Goal: Navigation & Orientation: Find specific page/section

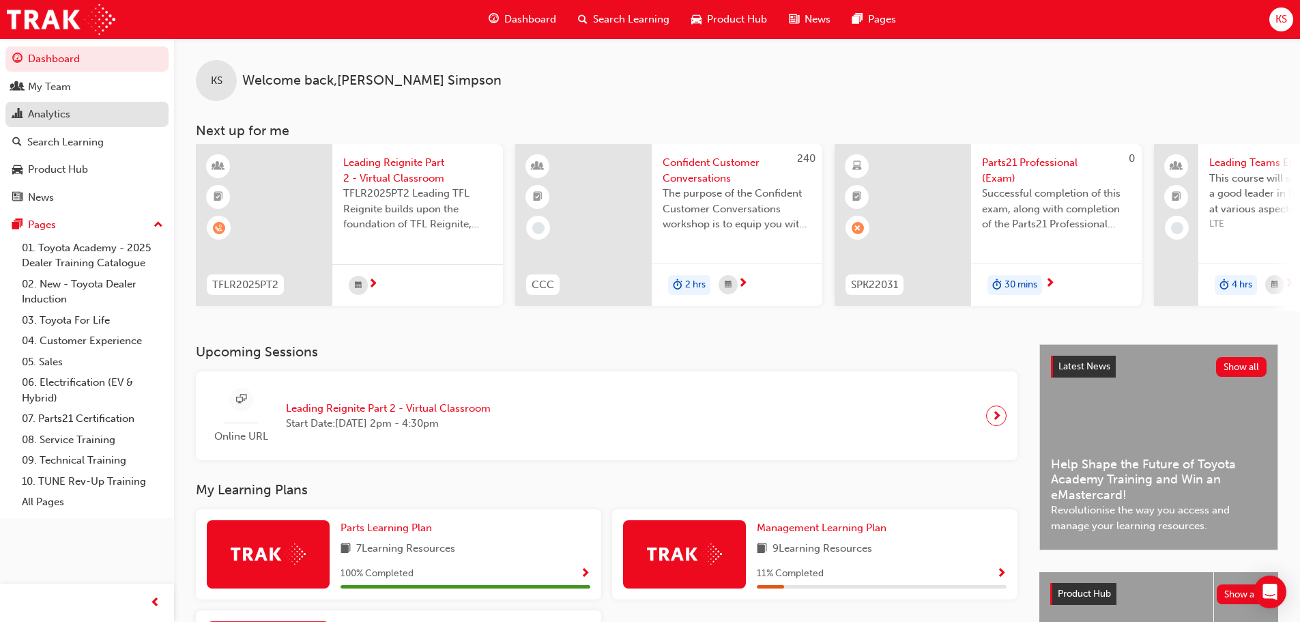
click at [82, 116] on div "Analytics" at bounding box center [86, 114] width 149 height 17
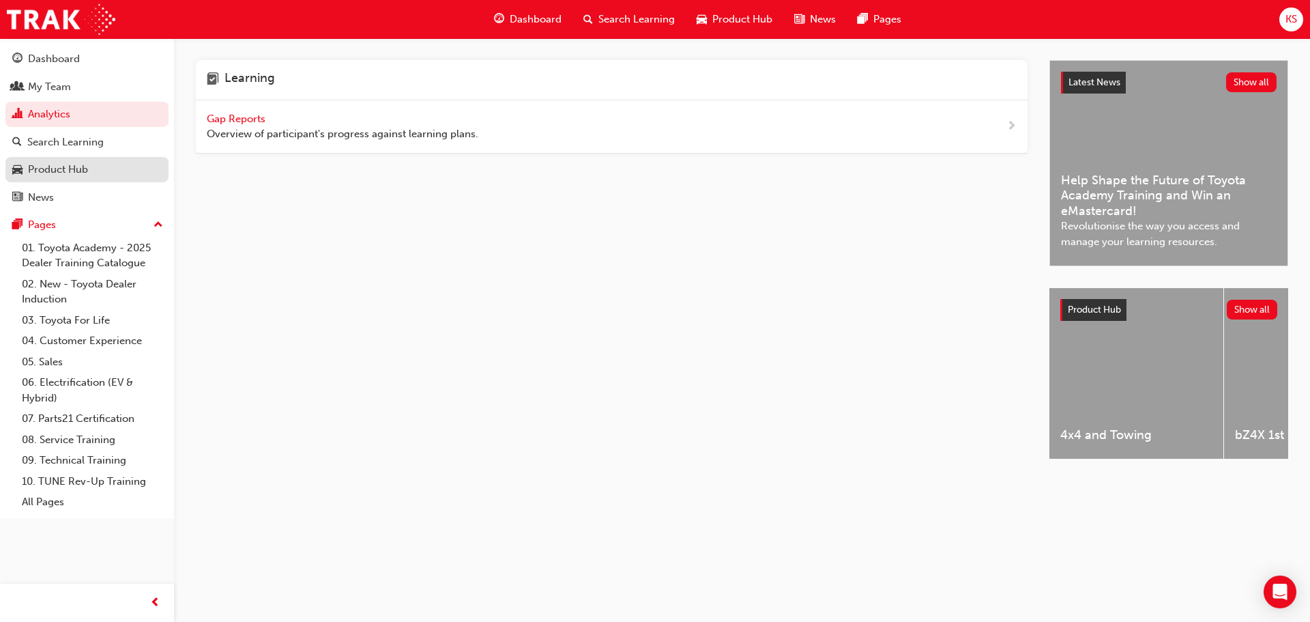
click at [47, 169] on div "Product Hub" at bounding box center [58, 170] width 60 height 16
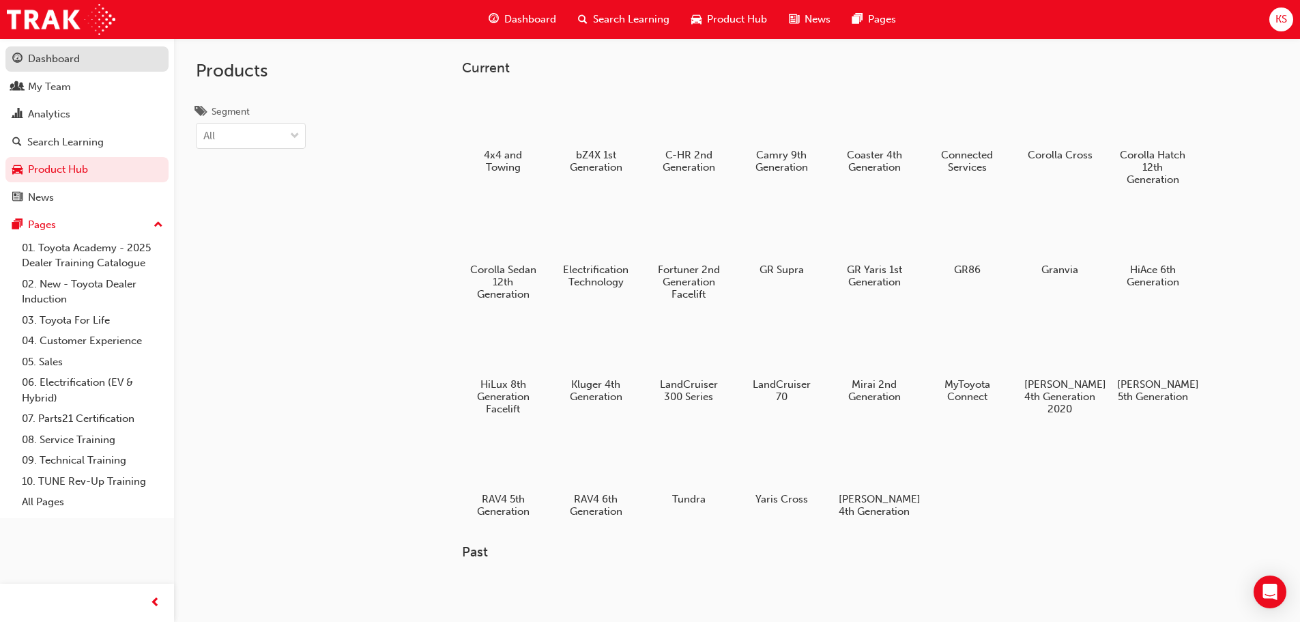
click at [79, 57] on div "Dashboard" at bounding box center [54, 59] width 52 height 16
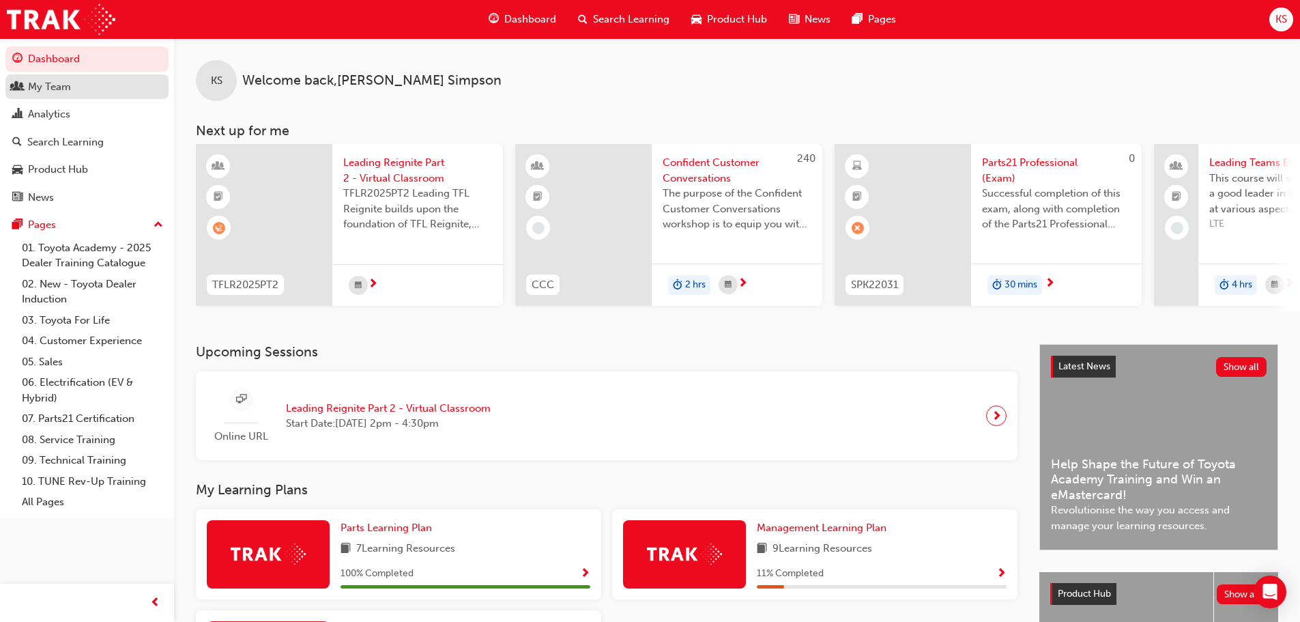
click at [66, 92] on div "My Team" at bounding box center [49, 87] width 43 height 16
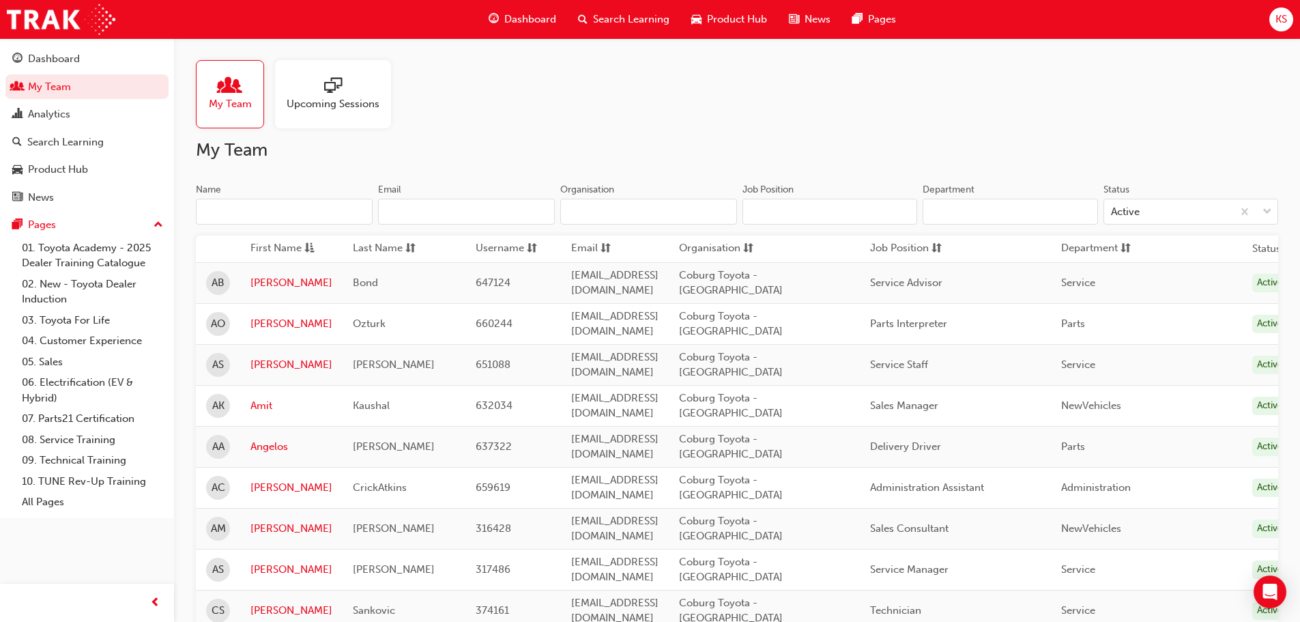
click at [319, 91] on div at bounding box center [333, 86] width 93 height 19
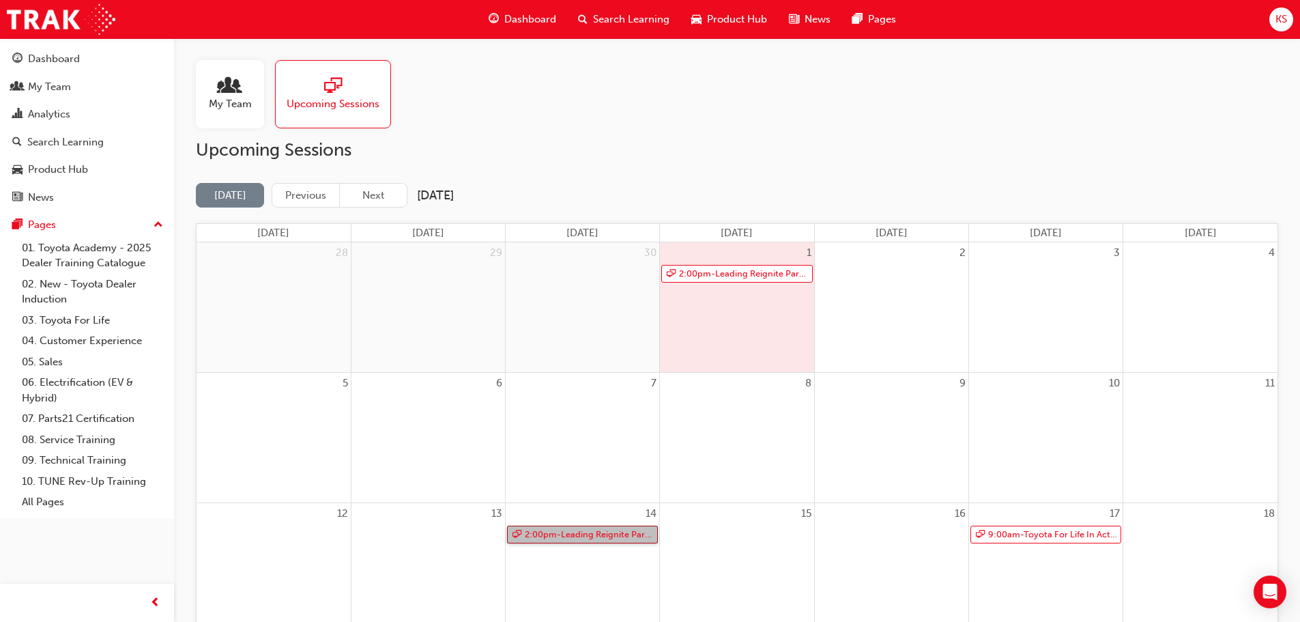
click at [626, 538] on link "2:00pm - Leading Reignite Part 2 - Virtual Classroom" at bounding box center [582, 534] width 151 height 18
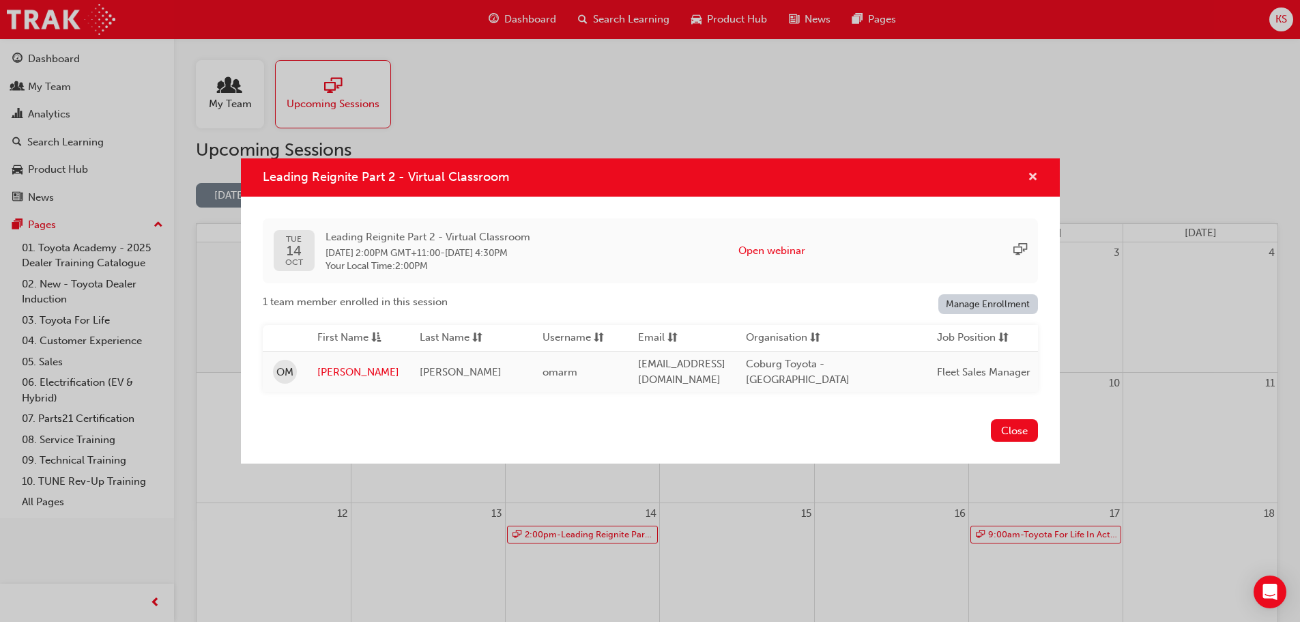
click at [1030, 175] on span "cross-icon" at bounding box center [1033, 178] width 10 height 12
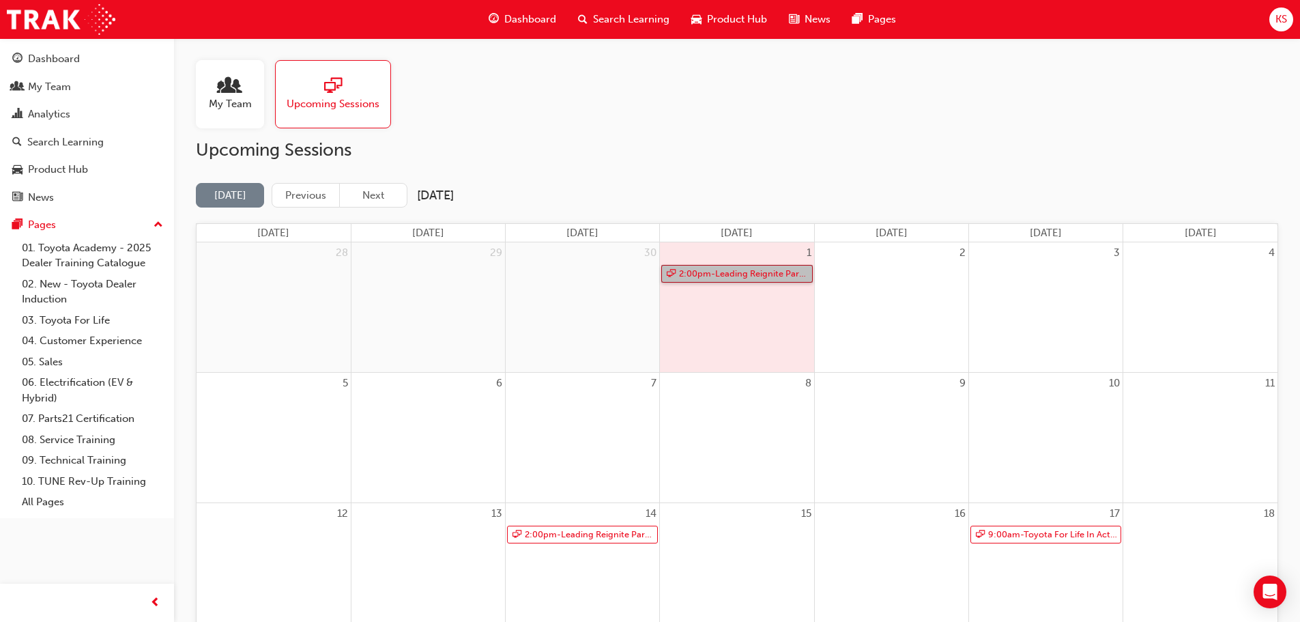
click at [742, 272] on link "2:00pm - Leading Reignite Part 2 - Virtual Classroom" at bounding box center [736, 274] width 151 height 18
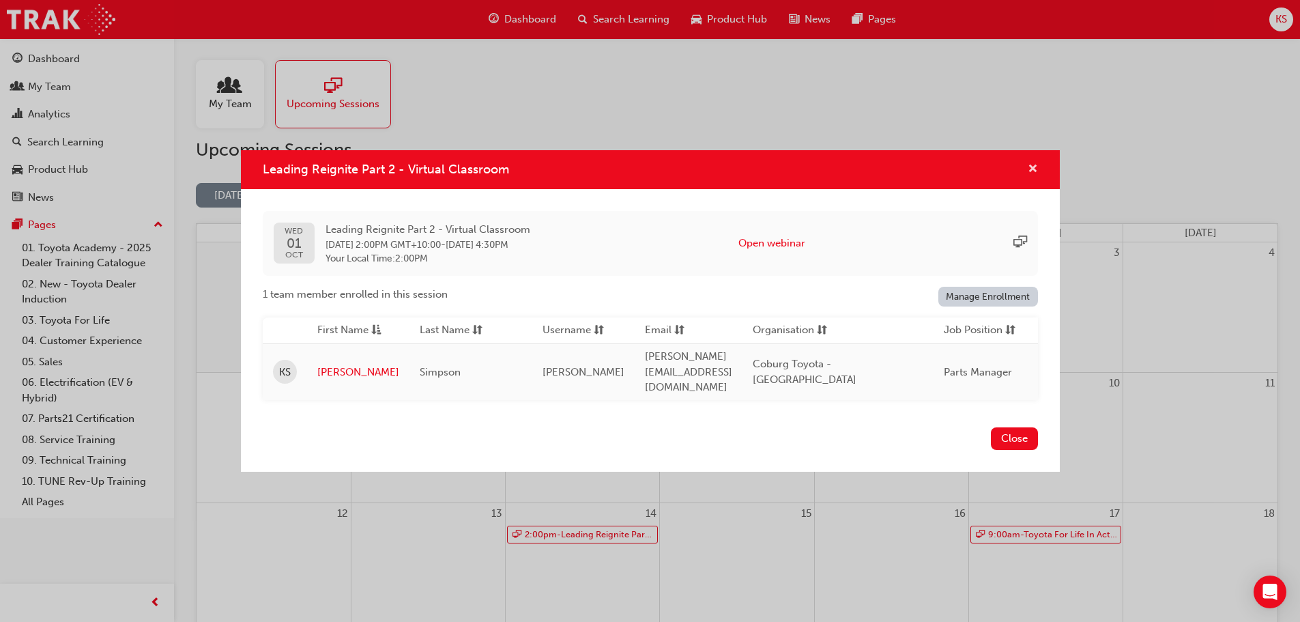
click at [1029, 176] on span "cross-icon" at bounding box center [1033, 170] width 10 height 12
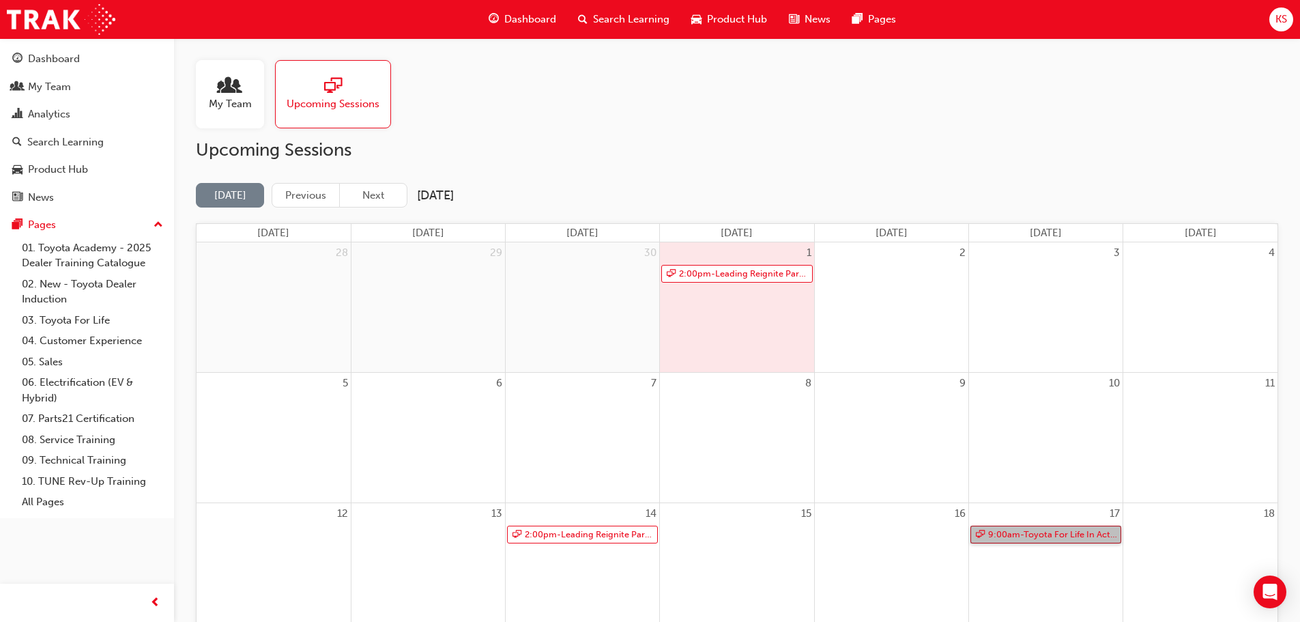
click at [1058, 534] on link "9:00am - Toyota For Life In Action - Virtual Classroom" at bounding box center [1045, 534] width 151 height 18
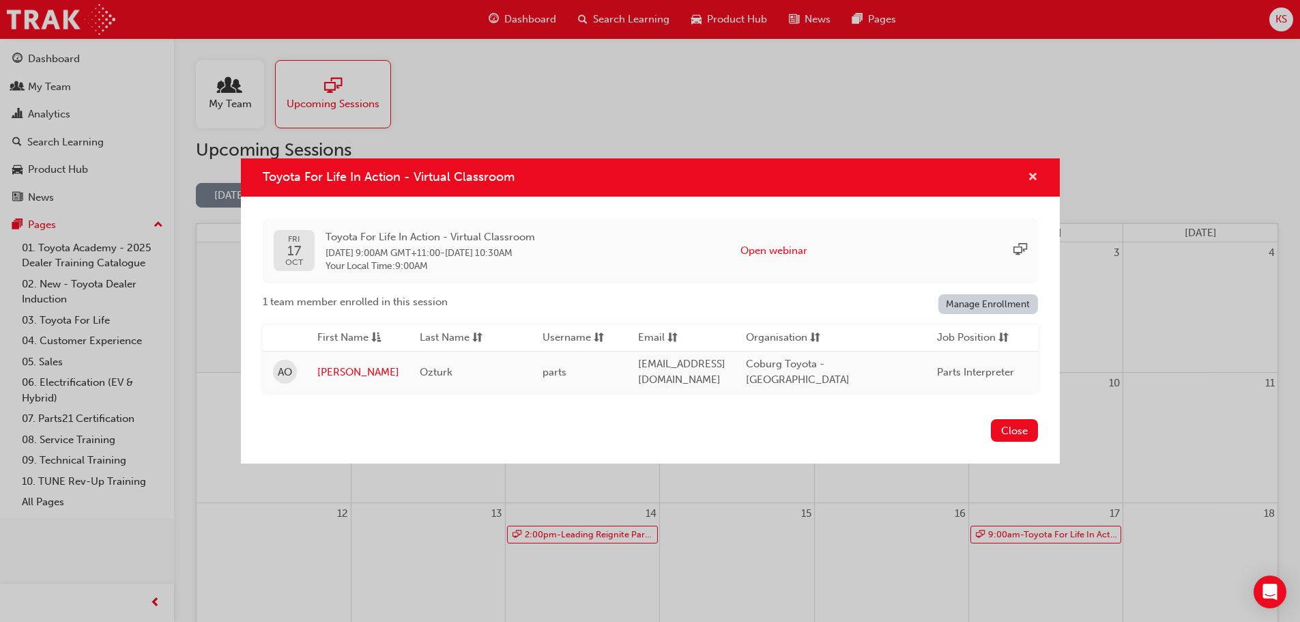
drag, startPoint x: 1032, startPoint y: 173, endPoint x: 1059, endPoint y: 186, distance: 29.3
click at [1032, 173] on span "cross-icon" at bounding box center [1033, 178] width 10 height 12
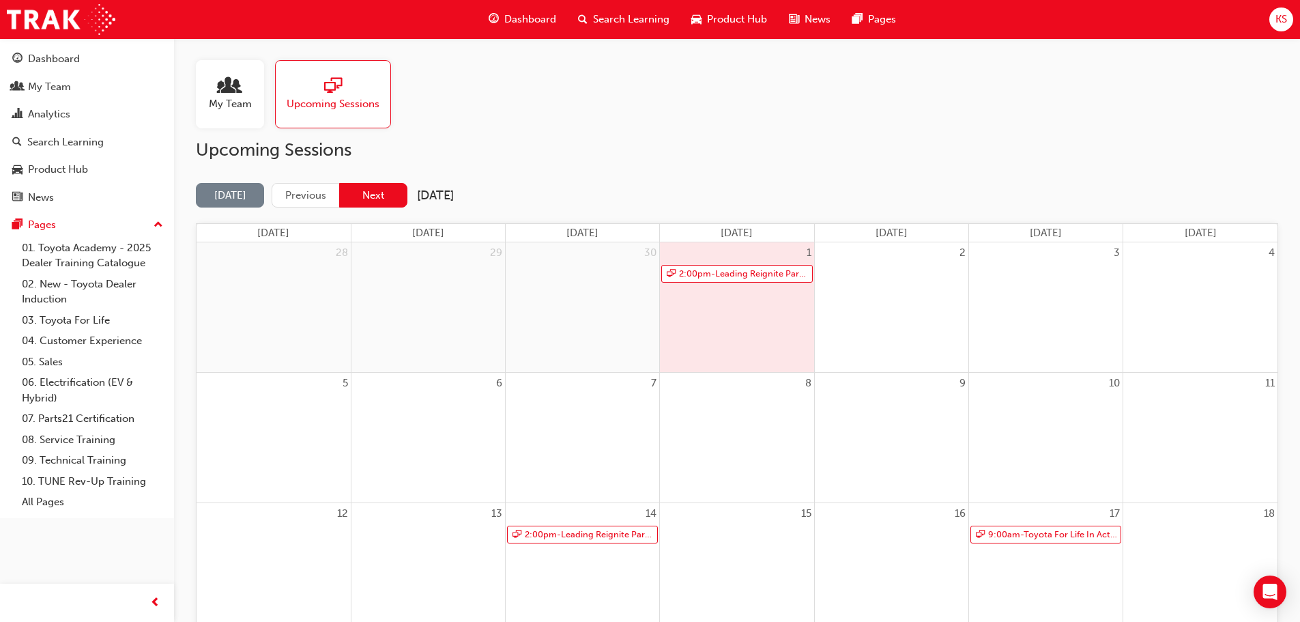
click at [386, 191] on button "Next" at bounding box center [373, 195] width 68 height 25
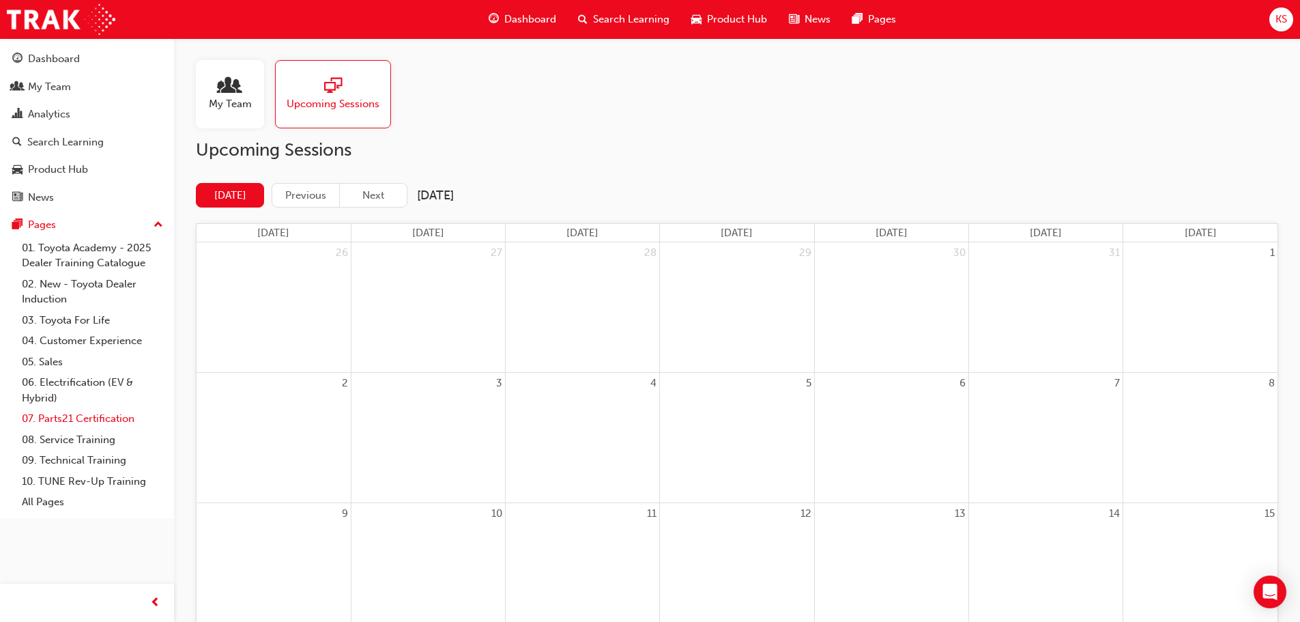
click at [119, 420] on link "07. Parts21 Certification" at bounding box center [92, 418] width 152 height 21
